Goal: Information Seeking & Learning: Learn about a topic

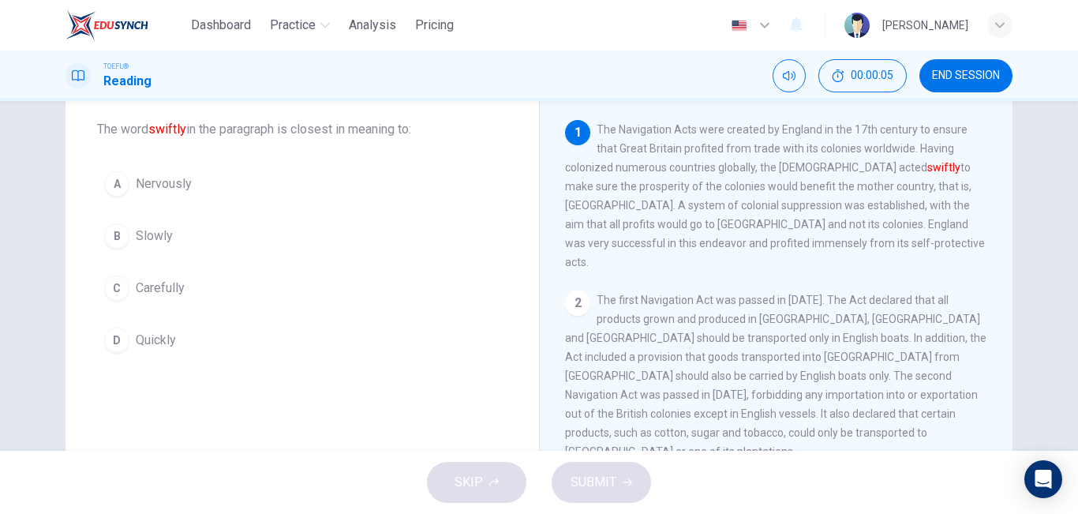
scroll to position [83, 0]
click at [160, 302] on button "C Carefully" at bounding box center [302, 286] width 410 height 39
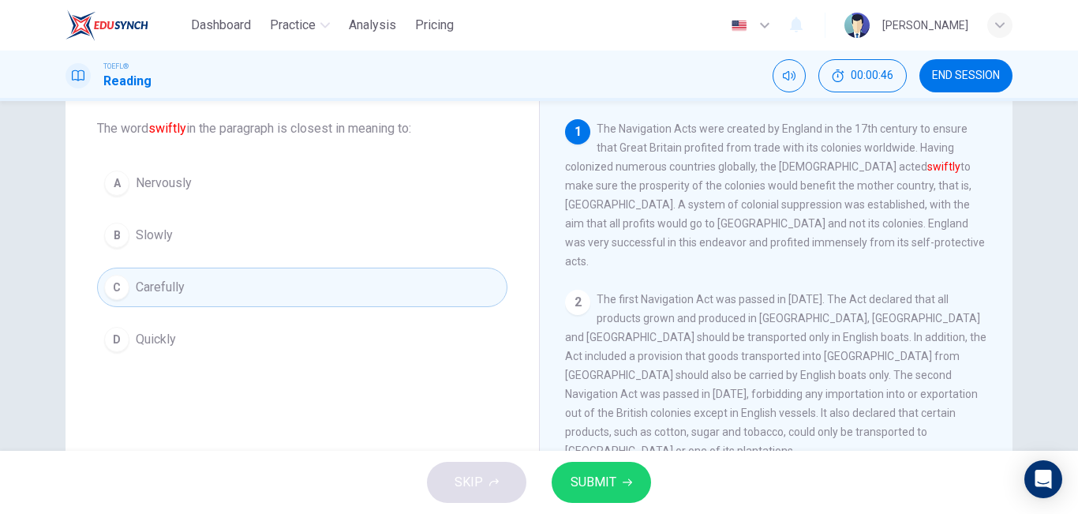
click at [598, 476] on span "SUBMIT" at bounding box center [593, 482] width 46 height 22
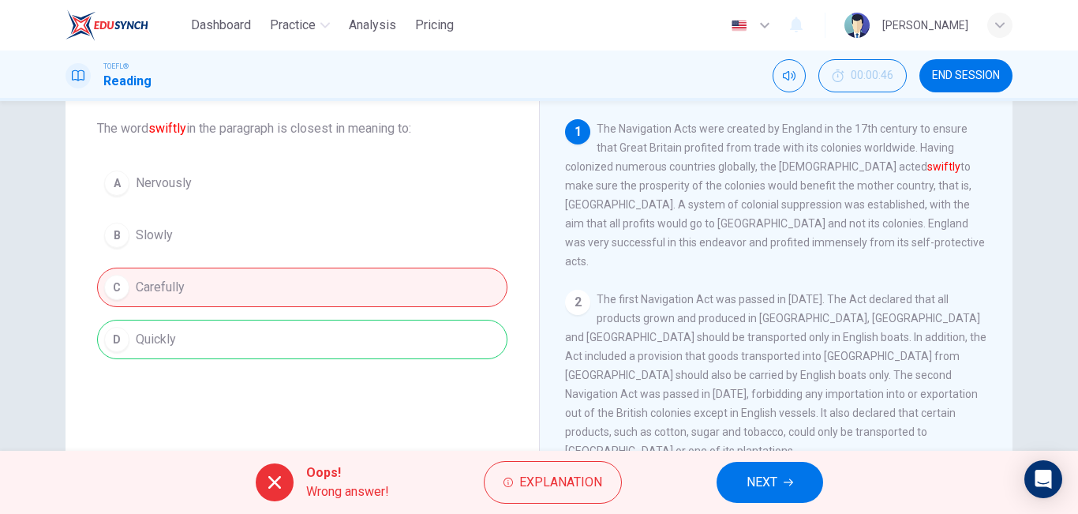
click at [771, 469] on button "NEXT" at bounding box center [769, 481] width 106 height 41
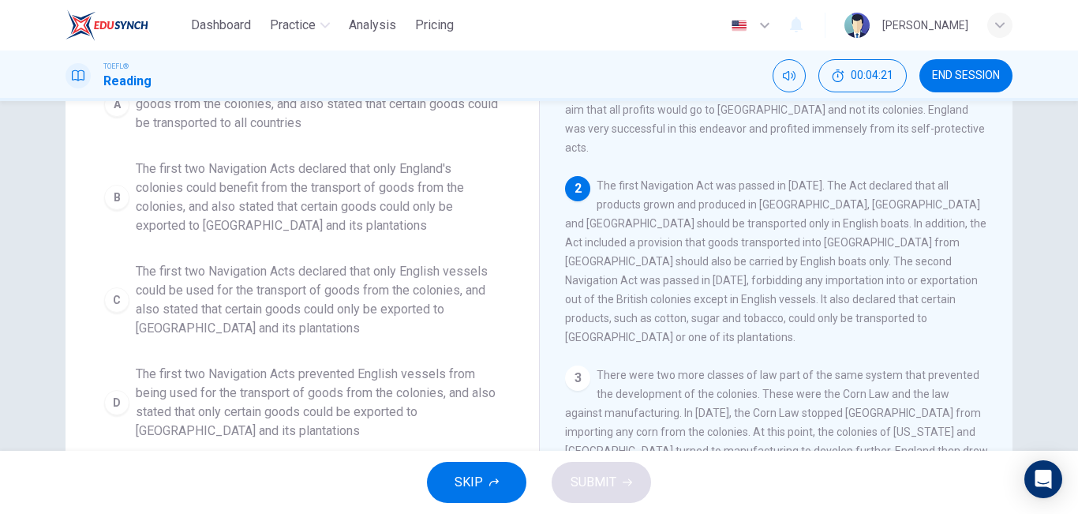
scroll to position [196, 0]
click at [279, 308] on span "The first two Navigation Acts declared that only English vessels could be used …" at bounding box center [318, 301] width 364 height 76
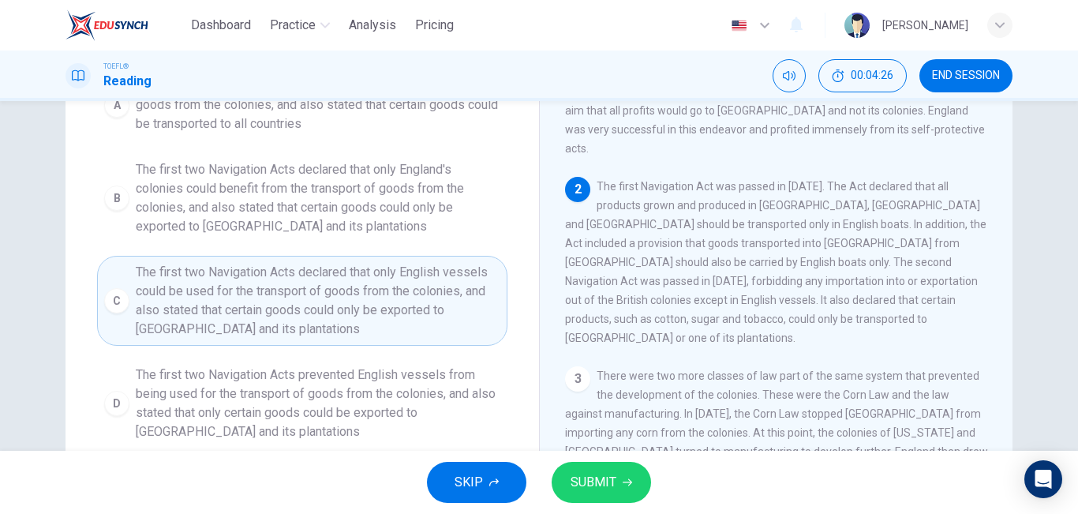
click at [619, 473] on button "SUBMIT" at bounding box center [600, 481] width 99 height 41
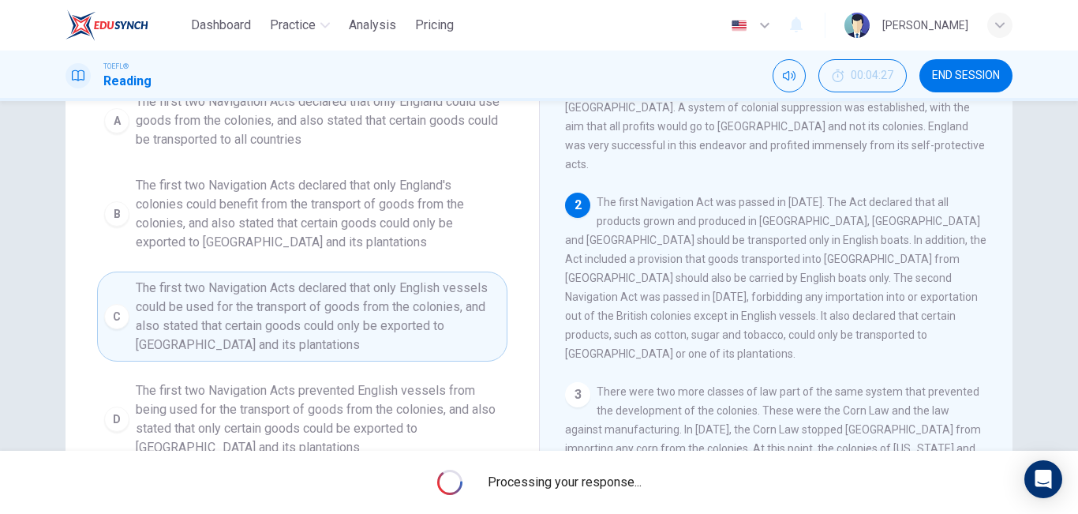
scroll to position [262, 0]
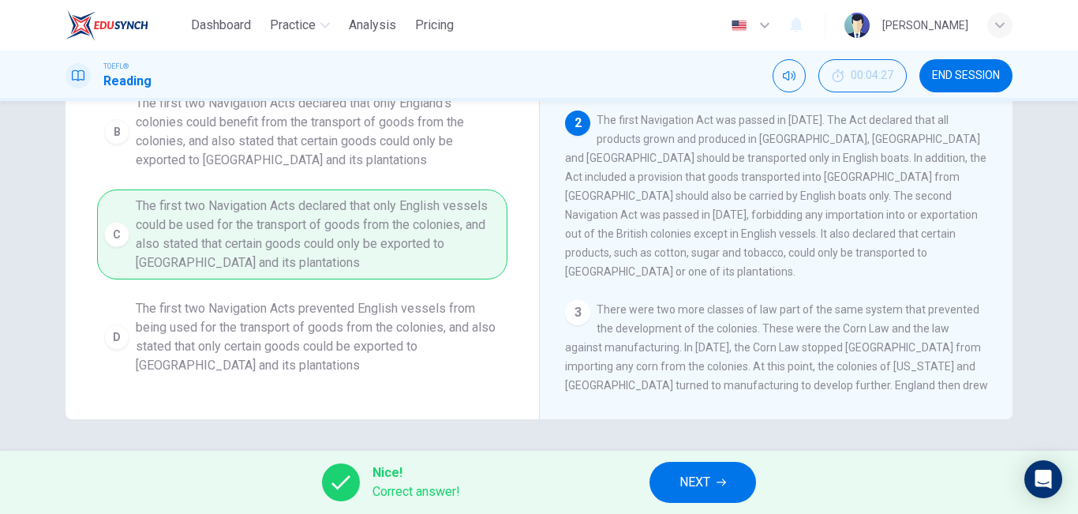
click at [703, 479] on span "NEXT" at bounding box center [694, 482] width 31 height 22
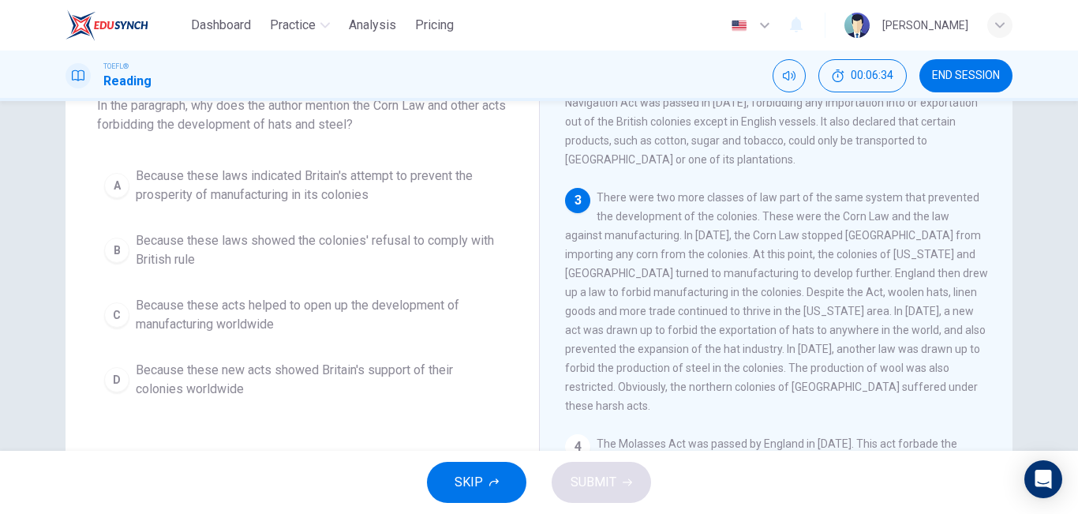
scroll to position [271, 0]
click at [386, 162] on button "A Because these laws indicated Britain's attempt to prevent the prosperity of m…" at bounding box center [302, 185] width 410 height 52
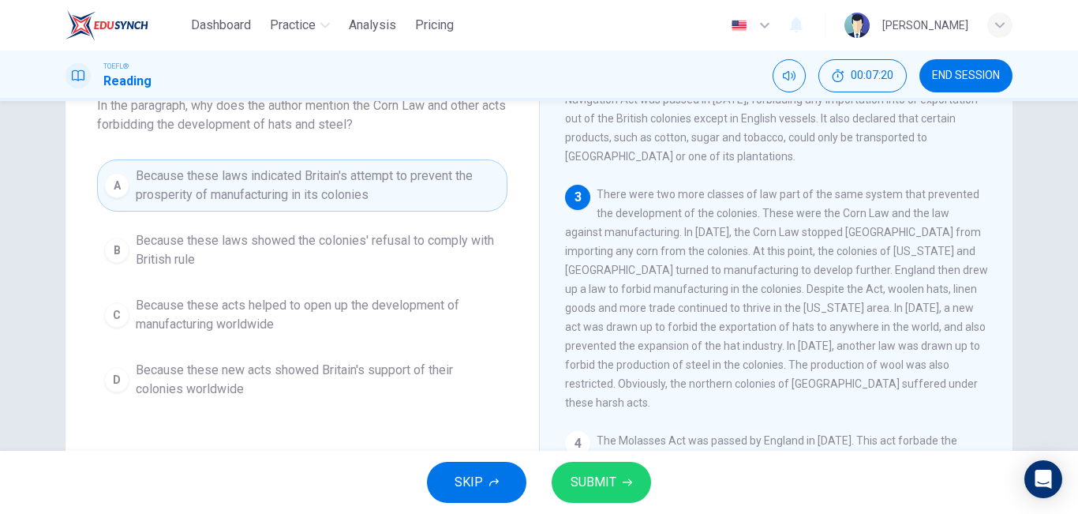
click at [618, 469] on button "SUBMIT" at bounding box center [600, 481] width 99 height 41
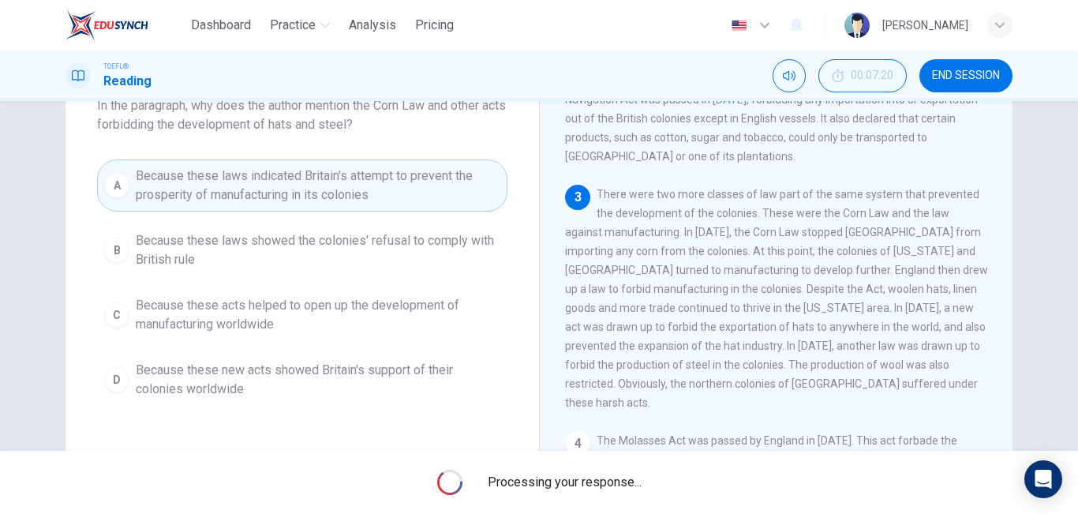
click at [618, 469] on div "Processing your response..." at bounding box center [539, 481] width 1078 height 63
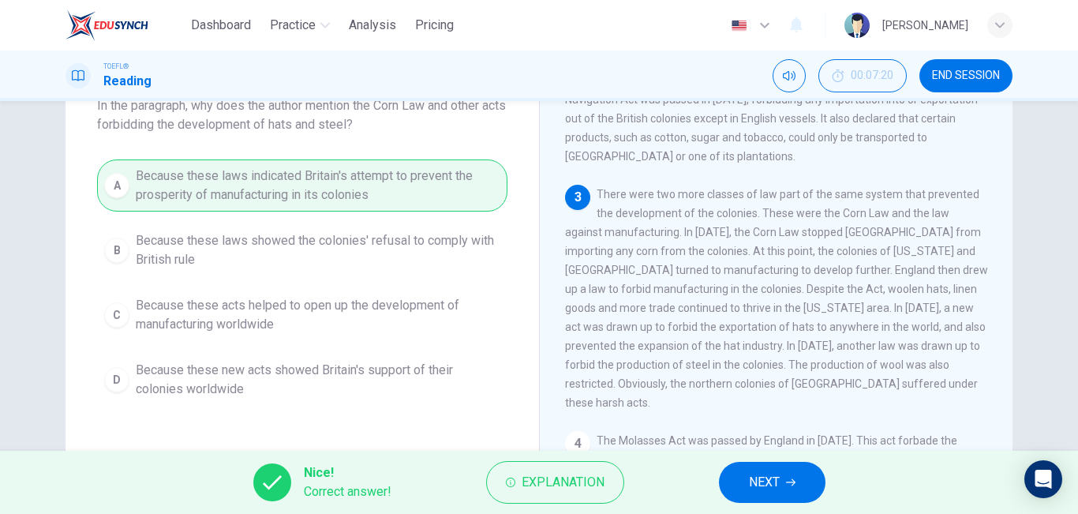
click at [813, 483] on button "NEXT" at bounding box center [772, 481] width 106 height 41
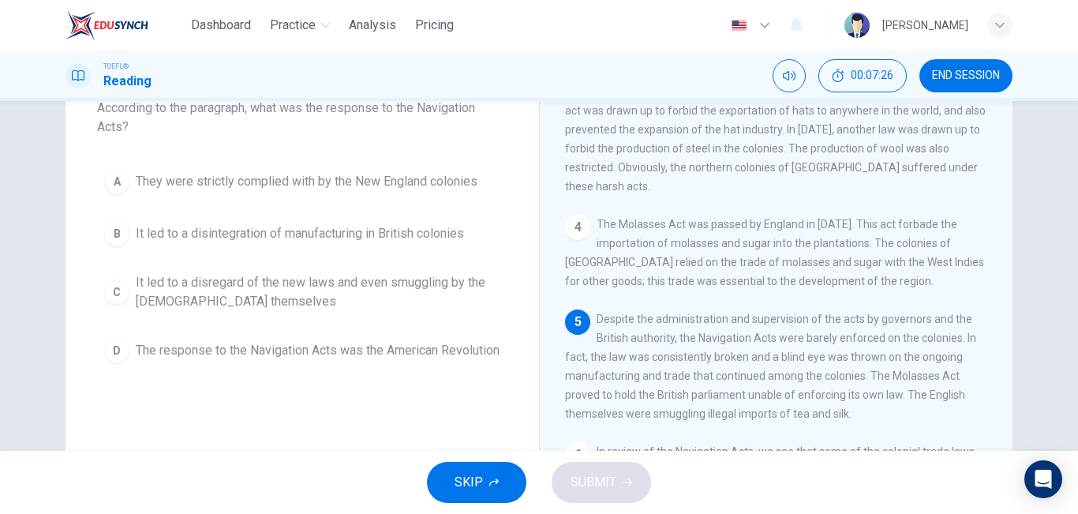
scroll to position [104, 0]
